Goal: Task Accomplishment & Management: Manage account settings

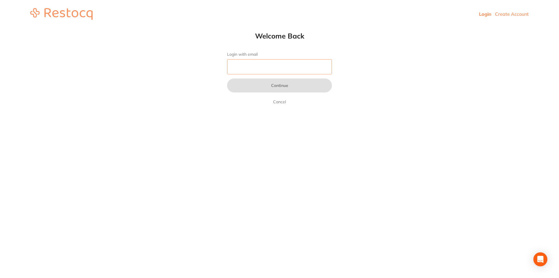
click at [269, 67] on input "Login with email" at bounding box center [279, 66] width 105 height 15
type input "[EMAIL_ADDRESS][DOMAIN_NAME]"
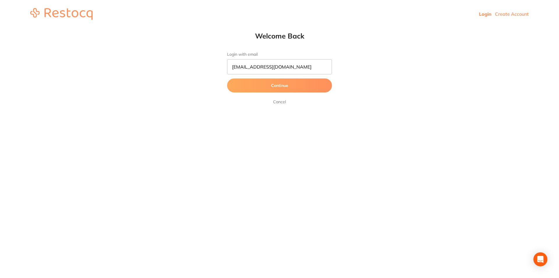
click at [280, 85] on button "Continue" at bounding box center [279, 85] width 105 height 14
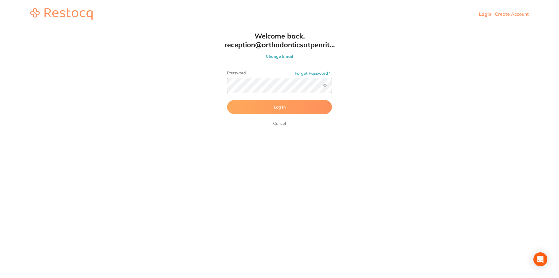
click at [279, 108] on span "Log In" at bounding box center [280, 106] width 12 height 5
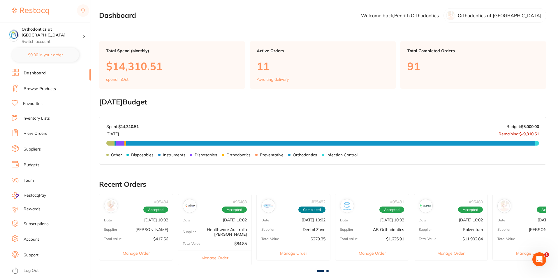
click at [43, 134] on link "View Orders" at bounding box center [36, 133] width 24 height 6
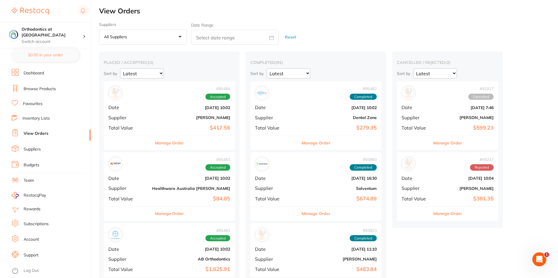
click at [157, 143] on button "Manage Order" at bounding box center [169, 143] width 29 height 14
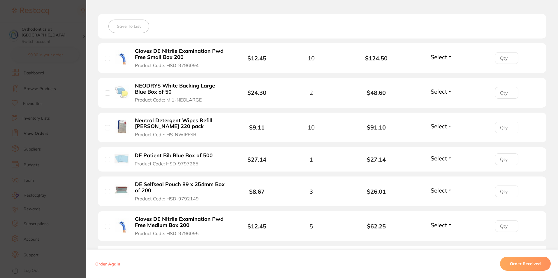
scroll to position [175, 0]
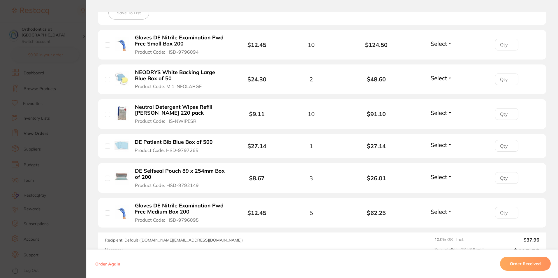
click at [446, 43] on button "Select" at bounding box center [441, 43] width 25 height 7
click at [443, 56] on span "Received" at bounding box center [441, 56] width 15 height 4
click at [445, 78] on span "Select" at bounding box center [438, 77] width 16 height 7
click at [440, 89] on span "Received" at bounding box center [441, 90] width 15 height 4
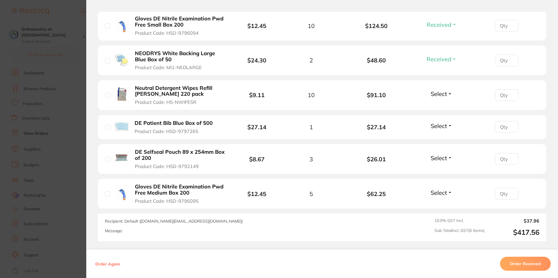
scroll to position [204, 0]
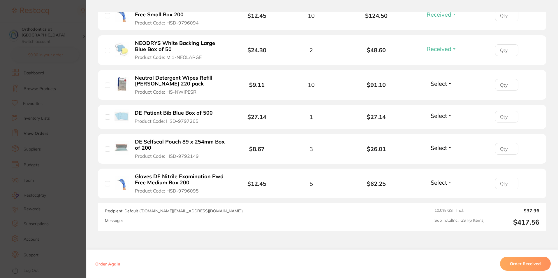
click at [437, 83] on span "Select" at bounding box center [438, 83] width 16 height 7
click at [441, 95] on li "Neutral Detergent Wipes Refill [PERSON_NAME] 220 pack Product Code: HS-NWIPESR …" at bounding box center [322, 85] width 448 height 30
click at [443, 82] on span "Select" at bounding box center [438, 83] width 16 height 7
click at [439, 96] on span "Received" at bounding box center [441, 96] width 15 height 4
click at [436, 119] on span "Select" at bounding box center [438, 115] width 16 height 7
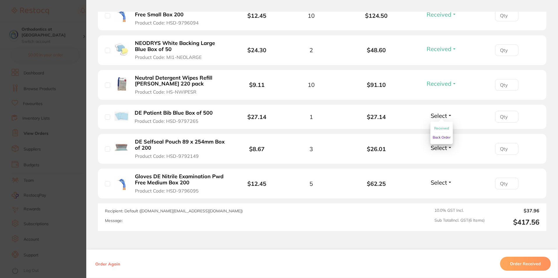
click at [441, 127] on span "Received" at bounding box center [441, 128] width 15 height 4
click at [440, 148] on span "Select" at bounding box center [438, 147] width 16 height 7
click at [445, 159] on span "Received" at bounding box center [441, 160] width 15 height 4
click at [437, 182] on span "Select" at bounding box center [438, 182] width 16 height 7
click at [442, 182] on span "Select" at bounding box center [438, 182] width 16 height 7
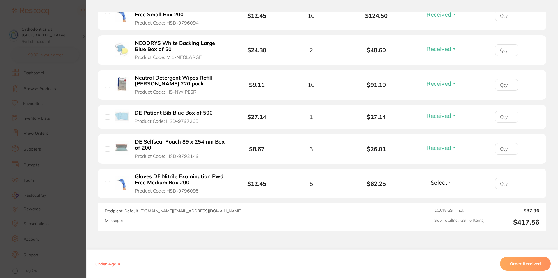
click at [444, 177] on span "Received" at bounding box center [441, 177] width 15 height 0
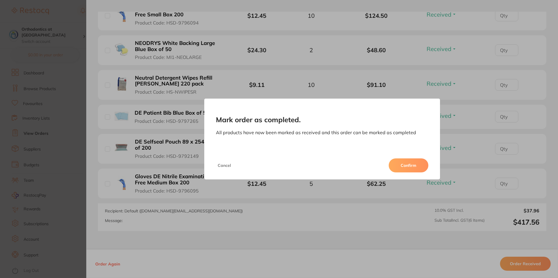
click at [410, 164] on button "Confirm" at bounding box center [408, 165] width 40 height 14
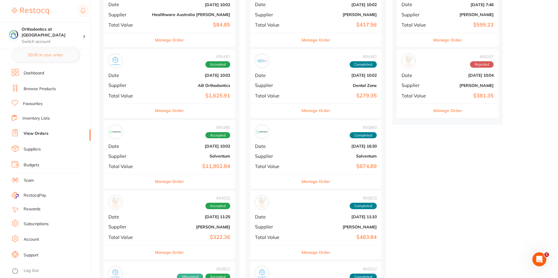
scroll to position [116, 0]
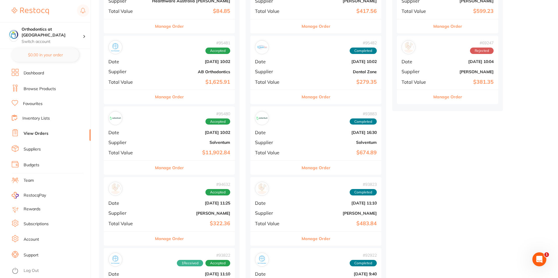
click at [158, 167] on button "Manage Order" at bounding box center [169, 167] width 29 height 14
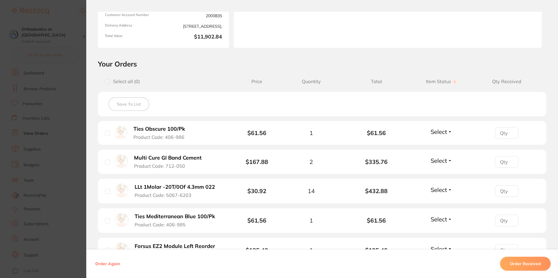
scroll to position [87, 0]
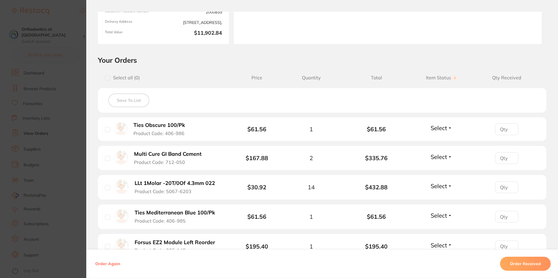
click at [449, 127] on button "Select" at bounding box center [441, 127] width 25 height 7
click at [440, 141] on span "Received" at bounding box center [441, 140] width 15 height 4
click at [441, 159] on span "Select" at bounding box center [438, 156] width 16 height 7
click at [439, 168] on span "Received" at bounding box center [441, 169] width 15 height 4
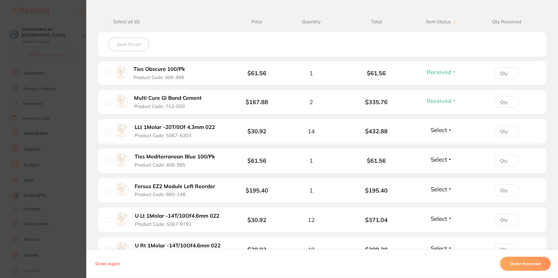
scroll to position [146, 0]
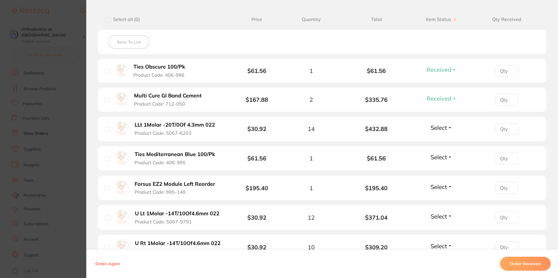
click at [441, 124] on span "Select" at bounding box center [438, 127] width 16 height 7
click at [441, 138] on span "Received" at bounding box center [441, 140] width 15 height 4
click at [439, 159] on span "Select" at bounding box center [438, 156] width 16 height 7
click at [439, 168] on span "Received" at bounding box center [441, 169] width 15 height 4
click at [440, 187] on span "Select" at bounding box center [438, 186] width 16 height 7
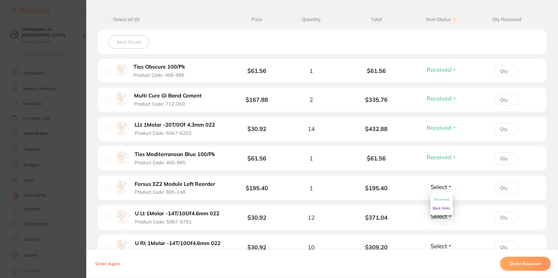
click at [443, 198] on span "Received" at bounding box center [441, 199] width 15 height 4
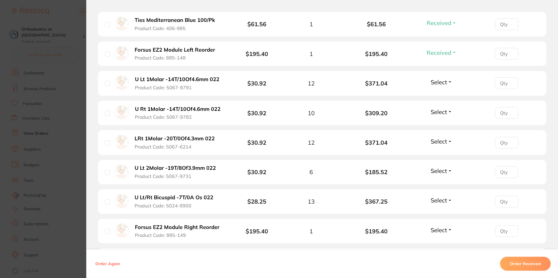
scroll to position [291, 0]
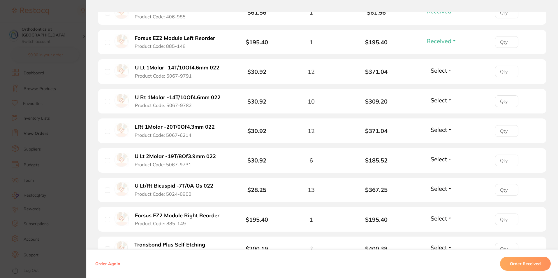
click at [432, 68] on span "Select" at bounding box center [438, 70] width 16 height 7
click at [443, 83] on span "Received" at bounding box center [441, 83] width 15 height 4
click at [444, 101] on span "Select" at bounding box center [438, 99] width 16 height 7
click at [441, 111] on span "Received" at bounding box center [441, 112] width 15 height 4
click at [444, 131] on span "Select" at bounding box center [438, 129] width 16 height 7
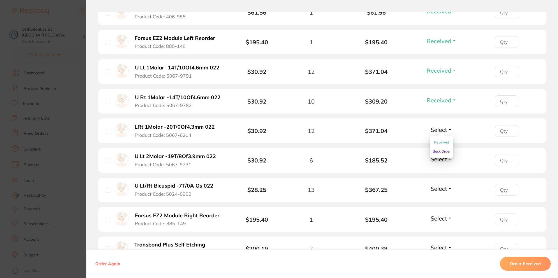
click at [443, 140] on span "Received" at bounding box center [441, 142] width 15 height 4
click at [442, 159] on span "Select" at bounding box center [438, 158] width 16 height 7
click at [442, 170] on span "Received" at bounding box center [441, 171] width 15 height 4
click at [451, 128] on button "Received" at bounding box center [441, 129] width 33 height 7
click at [442, 151] on span "Back Order" at bounding box center [441, 151] width 18 height 4
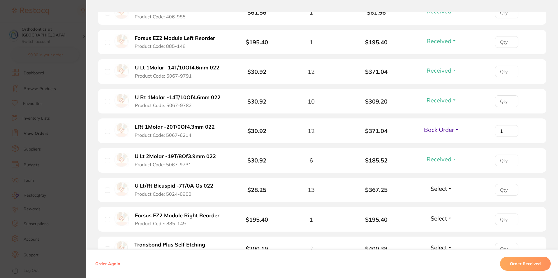
click at [510, 129] on input "1" at bounding box center [506, 131] width 23 height 12
click at [510, 129] on input "2" at bounding box center [506, 131] width 23 height 12
click at [510, 129] on input "3" at bounding box center [506, 131] width 23 height 12
click at [510, 129] on input "4" at bounding box center [506, 131] width 23 height 12
click at [510, 129] on input "5" at bounding box center [506, 131] width 23 height 12
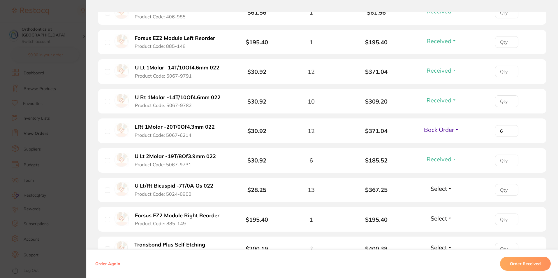
click at [510, 129] on input "6" at bounding box center [506, 131] width 23 height 12
click at [510, 129] on input "7" at bounding box center [506, 131] width 23 height 12
click at [510, 129] on input "8" at bounding box center [506, 131] width 23 height 12
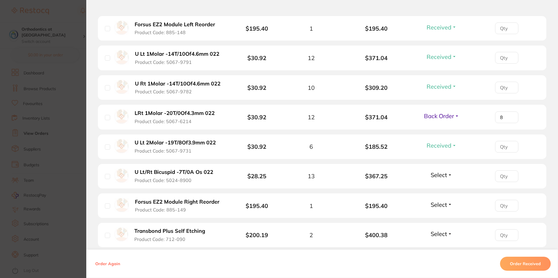
scroll to position [320, 0]
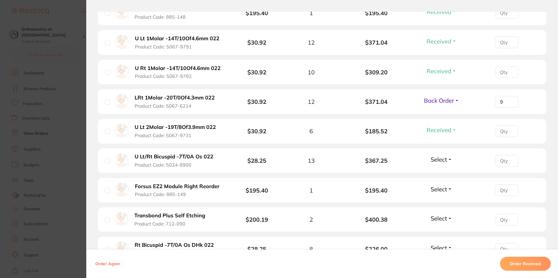
click at [508, 100] on input "9" at bounding box center [506, 102] width 23 height 12
click at [508, 100] on input "10" at bounding box center [506, 102] width 23 height 12
click at [508, 100] on input "11" at bounding box center [506, 102] width 23 height 12
click at [508, 100] on input "12" at bounding box center [506, 102] width 23 height 12
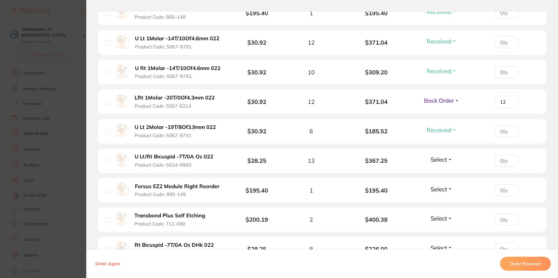
click at [508, 100] on input "12" at bounding box center [506, 102] width 23 height 12
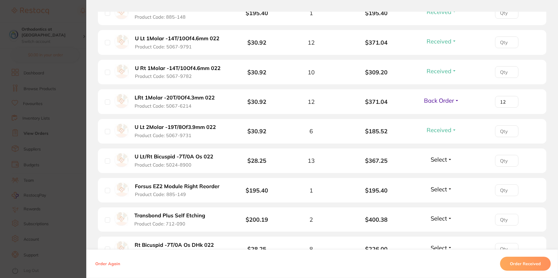
click at [508, 100] on input "12" at bounding box center [506, 102] width 23 height 12
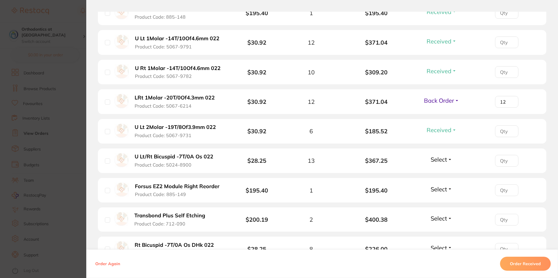
click at [508, 100] on input "12" at bounding box center [506, 102] width 23 height 12
click at [510, 105] on input "12" at bounding box center [506, 102] width 23 height 12
click at [509, 103] on input "11" at bounding box center [506, 102] width 23 height 12
click at [509, 103] on input "10" at bounding box center [506, 102] width 23 height 12
click at [509, 103] on input "9" at bounding box center [506, 102] width 23 height 12
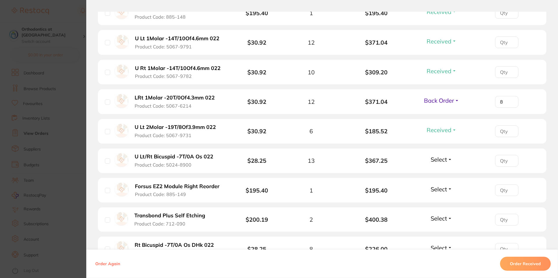
click at [509, 103] on input "8" at bounding box center [506, 102] width 23 height 12
click at [509, 103] on input "7" at bounding box center [506, 102] width 23 height 12
click at [509, 103] on input "6" at bounding box center [506, 102] width 23 height 12
click at [509, 103] on input "5" at bounding box center [506, 102] width 23 height 12
click at [510, 103] on input "4" at bounding box center [506, 102] width 23 height 12
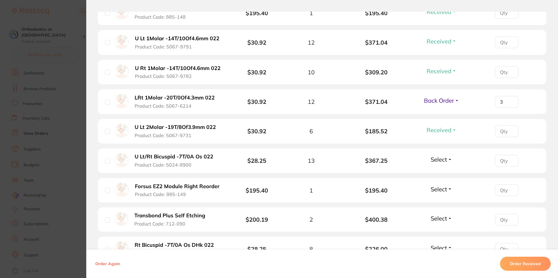
click at [510, 103] on input "3" at bounding box center [506, 102] width 23 height 12
click at [510, 103] on input "2" at bounding box center [506, 102] width 23 height 12
click at [510, 103] on input "1" at bounding box center [506, 102] width 23 height 12
click at [509, 100] on input "2" at bounding box center [506, 102] width 23 height 12
click at [509, 100] on input "3" at bounding box center [506, 102] width 23 height 12
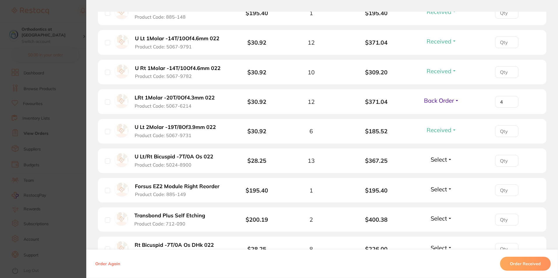
click at [509, 100] on input "4" at bounding box center [506, 102] width 23 height 12
click at [509, 100] on input "5" at bounding box center [506, 102] width 23 height 12
click at [509, 100] on input "6" at bounding box center [506, 102] width 23 height 12
click at [509, 100] on input "7" at bounding box center [506, 102] width 23 height 12
click at [509, 100] on input "8" at bounding box center [506, 102] width 23 height 12
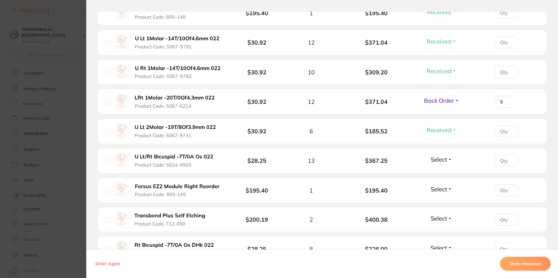
click at [509, 100] on input "9" at bounding box center [506, 102] width 23 height 12
type input "10"
click at [509, 100] on input "10" at bounding box center [506, 102] width 23 height 12
click at [446, 158] on button "Select" at bounding box center [441, 159] width 25 height 7
click at [439, 174] on button "Received" at bounding box center [441, 171] width 15 height 9
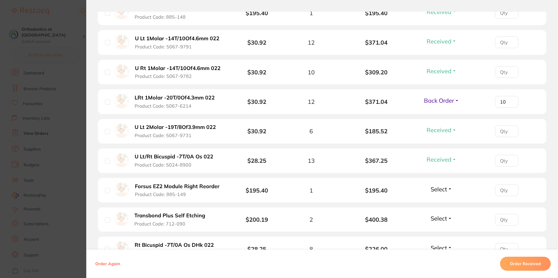
click at [446, 188] on button "Select" at bounding box center [441, 188] width 25 height 7
click at [444, 199] on span "Received" at bounding box center [441, 201] width 15 height 4
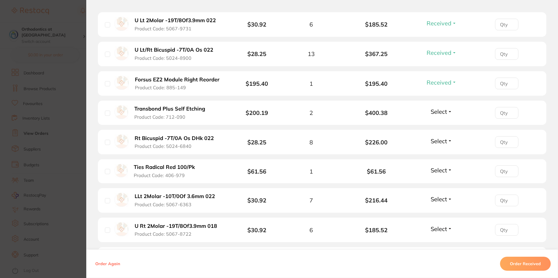
scroll to position [437, 0]
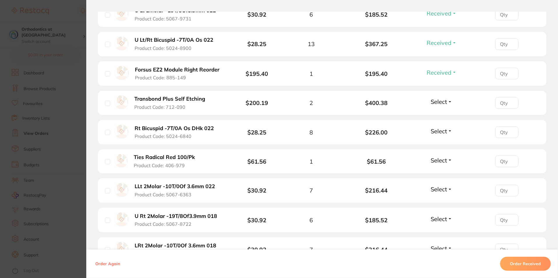
click at [443, 99] on span "Select" at bounding box center [438, 101] width 16 height 7
click at [444, 114] on span "Received" at bounding box center [441, 114] width 15 height 4
click at [442, 137] on li "Rt Bicuspid -7T/0A Os DHk 022 Product Code: 5024-6840 $28.25 8 $226.00 Select R…" at bounding box center [322, 132] width 448 height 25
click at [443, 130] on span "Select" at bounding box center [438, 130] width 16 height 7
click at [444, 144] on span "Received" at bounding box center [441, 143] width 15 height 4
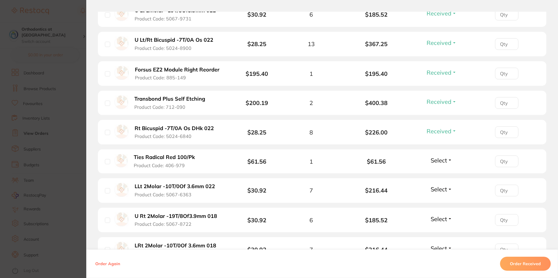
click at [445, 161] on span "Select" at bounding box center [438, 159] width 16 height 7
click at [444, 171] on span "Received" at bounding box center [441, 172] width 15 height 4
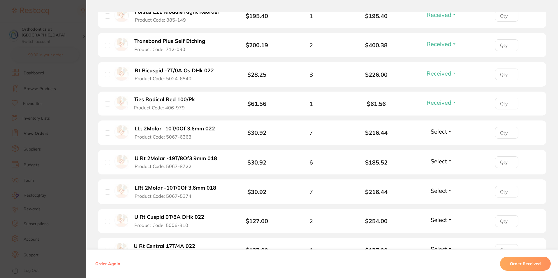
scroll to position [495, 0]
click at [437, 132] on span "Select" at bounding box center [438, 130] width 16 height 7
click at [441, 141] on span "Received" at bounding box center [441, 143] width 15 height 4
click at [445, 158] on span "Select" at bounding box center [438, 160] width 16 height 7
click at [440, 181] on span "Back Order" at bounding box center [441, 181] width 18 height 4
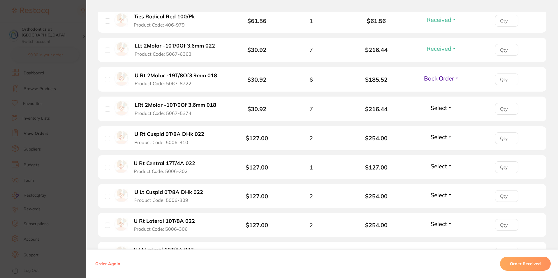
scroll to position [582, 0]
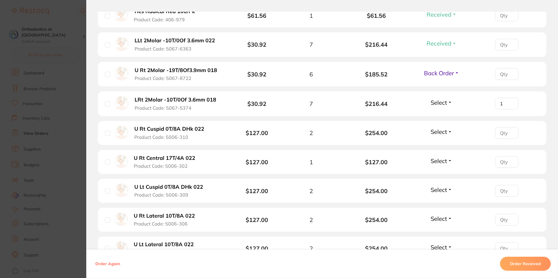
click at [509, 102] on input "1" at bounding box center [506, 104] width 23 height 12
click at [509, 102] on input "2" at bounding box center [506, 104] width 23 height 12
click at [509, 102] on input "3" at bounding box center [506, 104] width 23 height 12
click at [509, 102] on input "4" at bounding box center [506, 104] width 23 height 12
click at [509, 102] on input "5" at bounding box center [506, 104] width 23 height 12
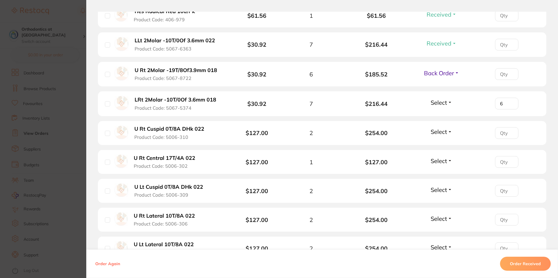
type input "6"
click at [509, 102] on input "6" at bounding box center [506, 104] width 23 height 12
click at [448, 132] on button "Select" at bounding box center [441, 131] width 25 height 7
click at [441, 143] on span "Received" at bounding box center [441, 144] width 15 height 4
click at [449, 158] on button "Select" at bounding box center [441, 160] width 25 height 7
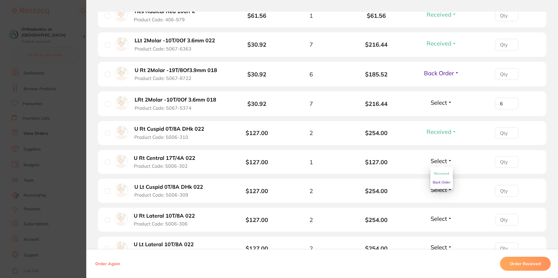
click at [442, 172] on span "Received" at bounding box center [441, 173] width 15 height 4
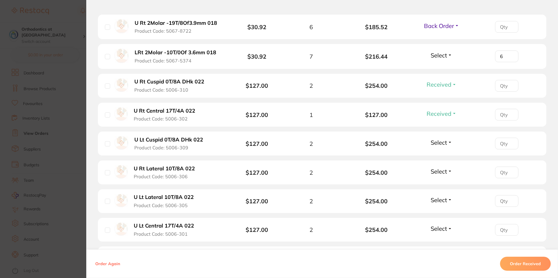
scroll to position [641, 0]
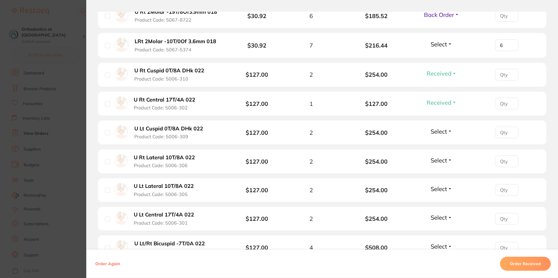
click at [446, 131] on button "Select" at bounding box center [441, 131] width 25 height 7
click at [445, 130] on span "Select" at bounding box center [438, 131] width 16 height 7
click at [442, 144] on span "Received" at bounding box center [441, 144] width 15 height 4
click at [441, 161] on span "Select" at bounding box center [438, 159] width 16 height 7
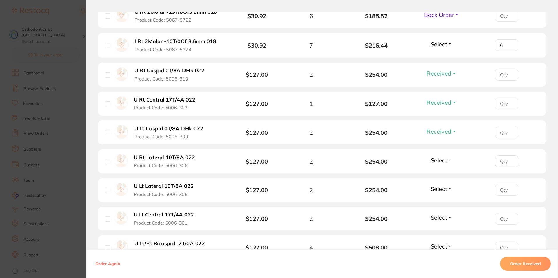
drag, startPoint x: 440, startPoint y: 171, endPoint x: 440, endPoint y: 175, distance: 4.4
click at [440, 155] on span "Received" at bounding box center [441, 155] width 15 height 0
click at [439, 191] on span "Select" at bounding box center [438, 188] width 16 height 7
click at [445, 200] on span "Received" at bounding box center [441, 201] width 15 height 4
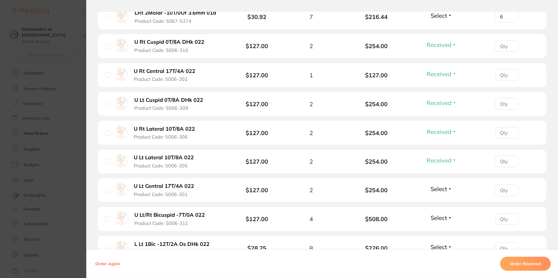
scroll to position [786, 0]
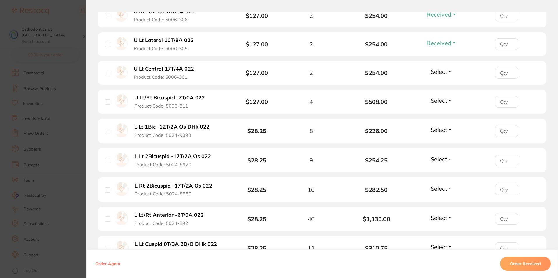
click at [448, 69] on button "Select" at bounding box center [441, 71] width 25 height 7
click at [443, 82] on span "Received" at bounding box center [441, 84] width 15 height 4
click at [443, 100] on span "Select" at bounding box center [438, 100] width 16 height 7
click at [442, 112] on span "Received" at bounding box center [441, 113] width 15 height 4
click at [443, 129] on span "Select" at bounding box center [438, 129] width 16 height 7
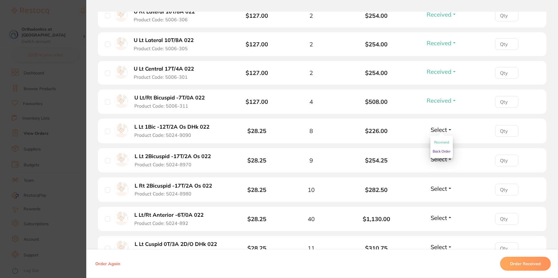
click at [437, 140] on span "Received" at bounding box center [441, 142] width 15 height 4
click at [437, 157] on span "Select" at bounding box center [438, 158] width 16 height 7
drag, startPoint x: 436, startPoint y: 170, endPoint x: 439, endPoint y: 181, distance: 11.2
click at [436, 154] on span "Received" at bounding box center [441, 154] width 15 height 0
click at [437, 186] on span "Select" at bounding box center [438, 188] width 16 height 7
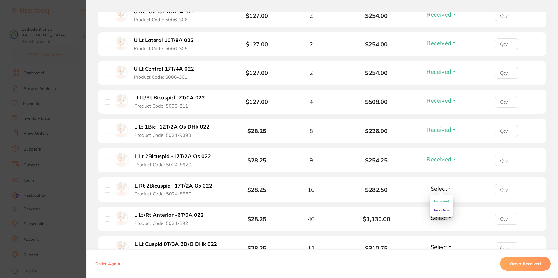
click at [435, 199] on span "Received" at bounding box center [441, 201] width 15 height 4
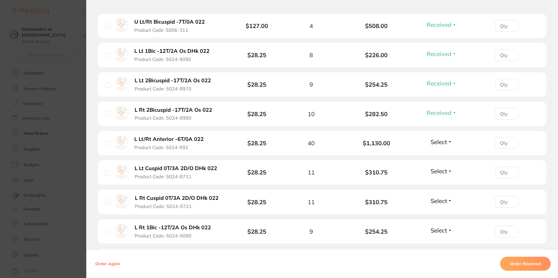
scroll to position [874, 0]
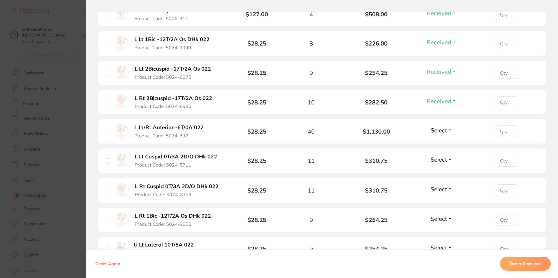
click at [431, 130] on span "Select" at bounding box center [438, 129] width 16 height 7
drag, startPoint x: 436, startPoint y: 140, endPoint x: 434, endPoint y: 149, distance: 8.9
click at [435, 125] on span "Received" at bounding box center [441, 125] width 15 height 0
click at [436, 157] on span "Select" at bounding box center [438, 159] width 16 height 7
click at [441, 172] on span "Received" at bounding box center [441, 171] width 15 height 4
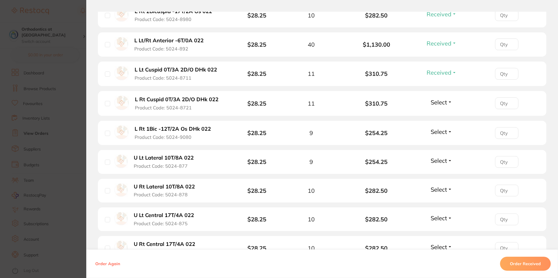
scroll to position [961, 0]
click at [444, 99] on span "Select" at bounding box center [438, 101] width 16 height 7
drag, startPoint x: 439, startPoint y: 110, endPoint x: 439, endPoint y: 129, distance: 19.2
click at [439, 96] on button "Received" at bounding box center [441, 96] width 15 height 0
drag, startPoint x: 439, startPoint y: 130, endPoint x: 439, endPoint y: 142, distance: 11.9
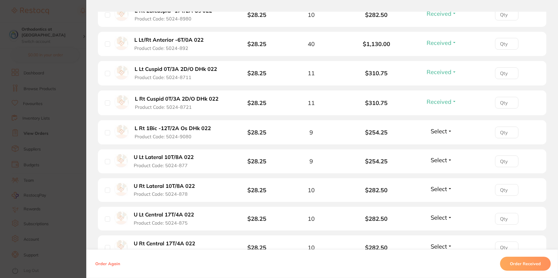
click at [439, 133] on span "Select" at bounding box center [438, 130] width 16 height 7
click at [435, 130] on span "Select" at bounding box center [438, 130] width 16 height 7
click at [435, 141] on span "Received" at bounding box center [441, 143] width 15 height 4
click at [435, 161] on span "Select" at bounding box center [438, 159] width 16 height 7
click at [437, 171] on span "Received" at bounding box center [441, 172] width 15 height 4
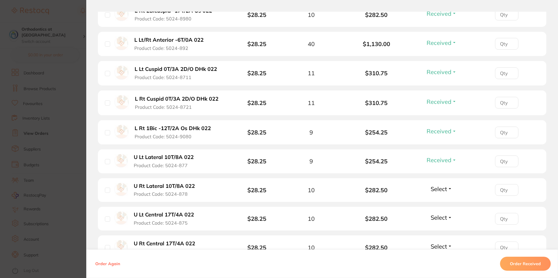
click at [446, 187] on button "Select" at bounding box center [441, 188] width 25 height 7
click at [445, 197] on button "Received" at bounding box center [441, 201] width 15 height 9
click at [442, 215] on span "Select" at bounding box center [438, 216] width 16 height 7
click at [442, 229] on span "Received" at bounding box center [441, 229] width 15 height 4
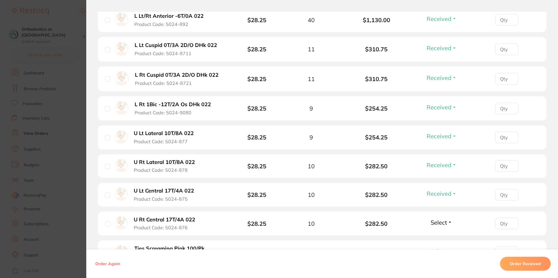
scroll to position [1107, 0]
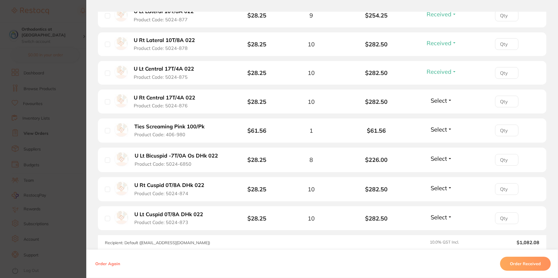
click at [439, 99] on span "Select" at bounding box center [438, 100] width 16 height 7
click at [439, 111] on span "Received" at bounding box center [441, 113] width 15 height 4
click at [442, 127] on span "Select" at bounding box center [438, 129] width 16 height 7
drag, startPoint x: 441, startPoint y: 140, endPoint x: 445, endPoint y: 153, distance: 13.8
click at [441, 140] on li "Ties Screaming Pink 100/Pk Product Code: 406-980 $61.56 1 $61.56 Select Receive…" at bounding box center [322, 130] width 448 height 24
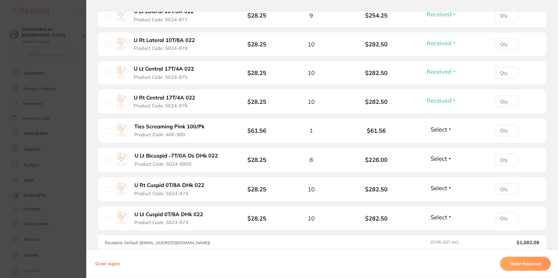
click at [437, 127] on span "Select" at bounding box center [438, 129] width 16 height 7
click at [437, 141] on span "Received" at bounding box center [441, 141] width 15 height 4
click at [439, 156] on span "Select" at bounding box center [438, 158] width 16 height 7
click at [441, 171] on span "Received" at bounding box center [441, 171] width 15 height 4
click at [441, 185] on span "Select" at bounding box center [438, 187] width 16 height 7
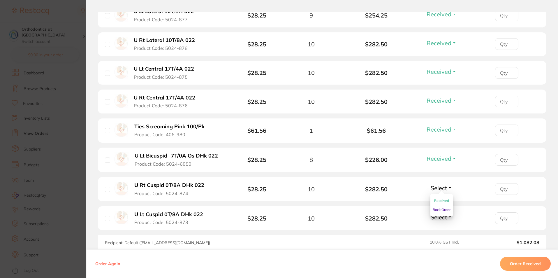
click at [442, 199] on span "Received" at bounding box center [441, 200] width 15 height 4
click at [444, 215] on span "Select" at bounding box center [438, 216] width 16 height 7
click at [441, 229] on span "Received" at bounding box center [441, 229] width 15 height 4
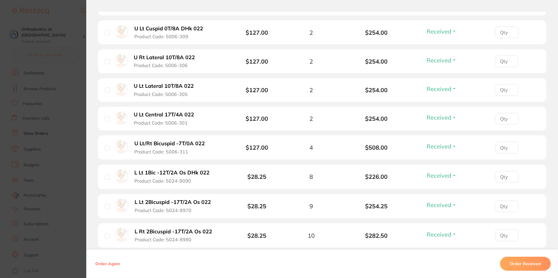
scroll to position [624, 0]
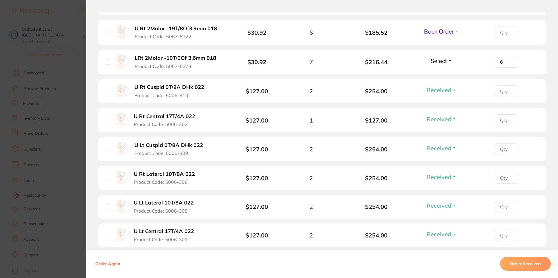
click at [66, 8] on section "Order ID: Restocq- 95480 Order Information 36 Received 2 Back Orders Accepted O…" at bounding box center [279, 139] width 558 height 278
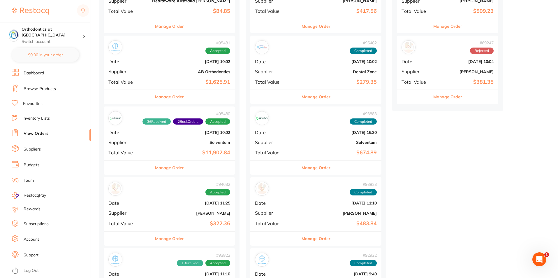
click at [166, 95] on button "Manage Order" at bounding box center [169, 97] width 29 height 14
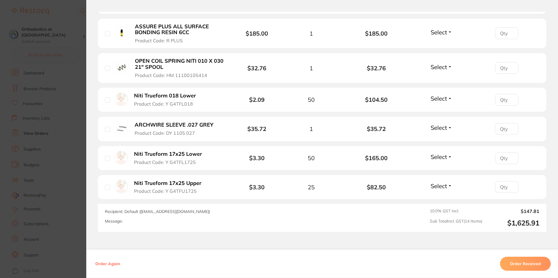
scroll to position [437, 0]
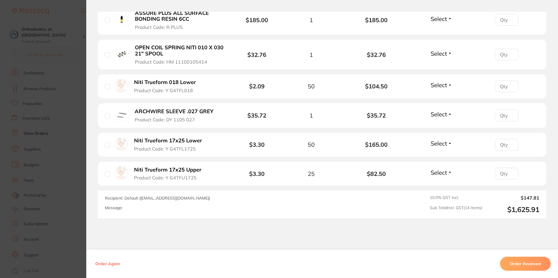
click at [43, 132] on section "Order ID: Restocq- 95481 Order Information Accepted Order Order Date [DATE] 10:…" at bounding box center [279, 139] width 558 height 278
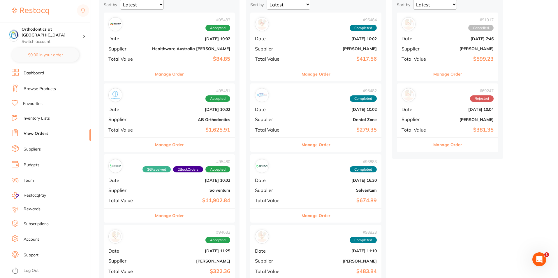
scroll to position [58, 0]
